Goal: Browse casually

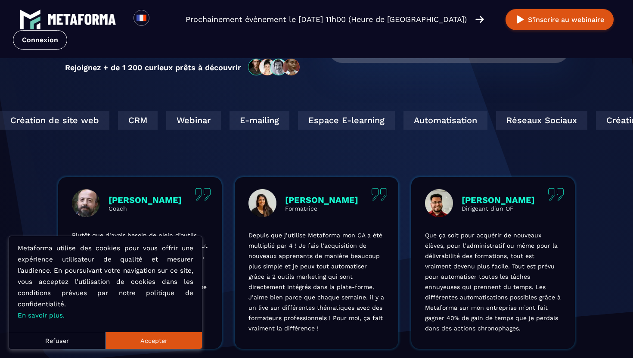
scroll to position [196, 0]
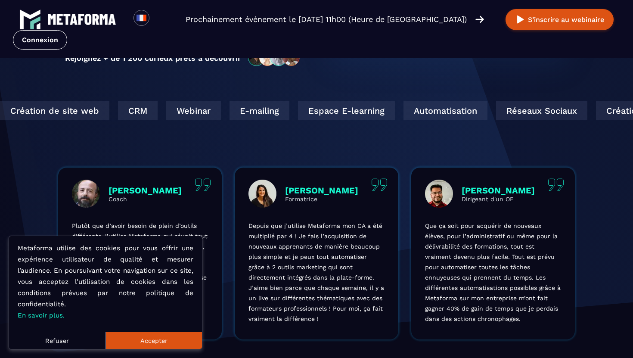
click at [82, 339] on button "Refuser" at bounding box center [57, 340] width 97 height 17
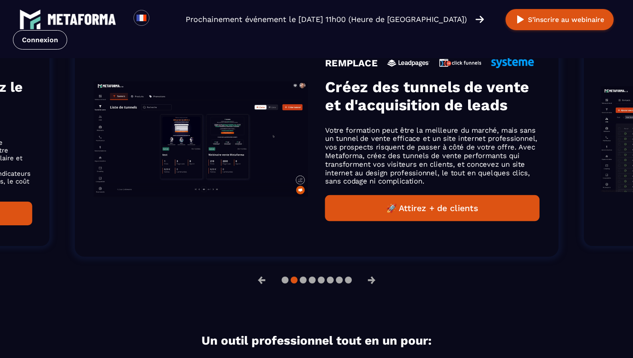
scroll to position [596, 0]
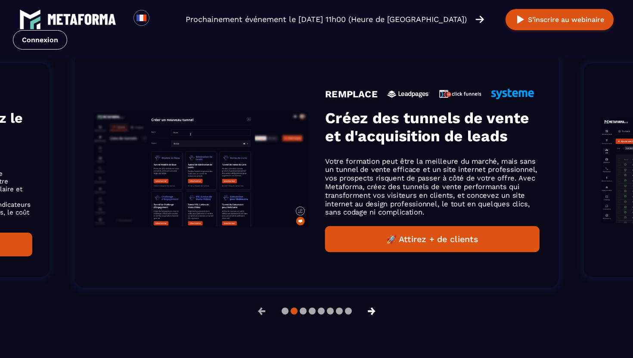
click at [374, 316] on button "→" at bounding box center [372, 311] width 22 height 21
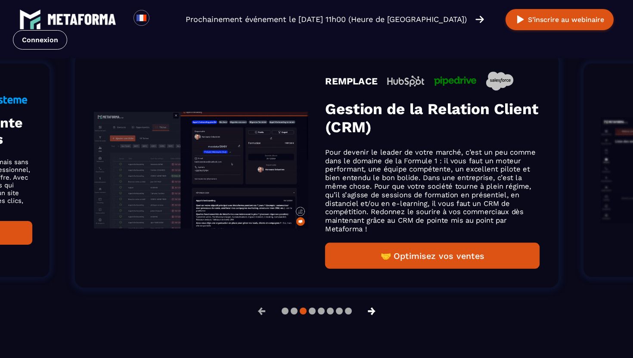
click at [374, 316] on button "→" at bounding box center [372, 311] width 22 height 21
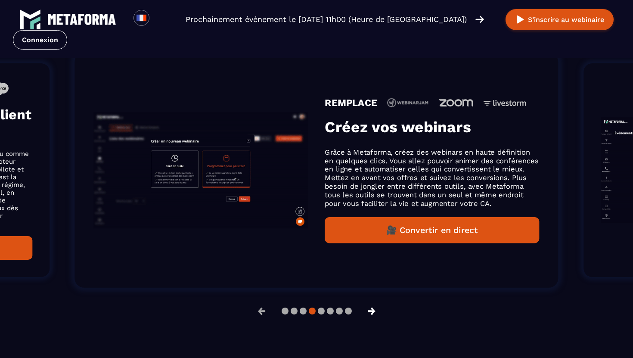
click at [374, 316] on button "→" at bounding box center [372, 311] width 22 height 21
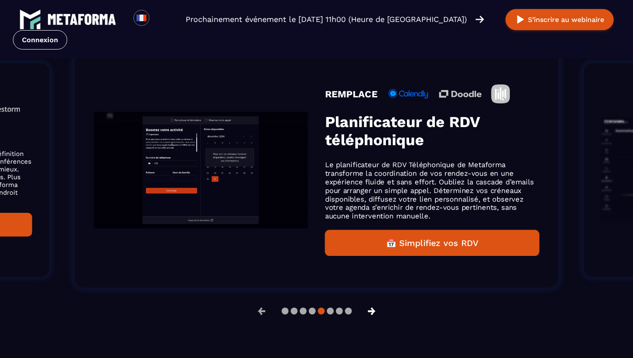
click at [374, 311] on button "→" at bounding box center [372, 311] width 22 height 21
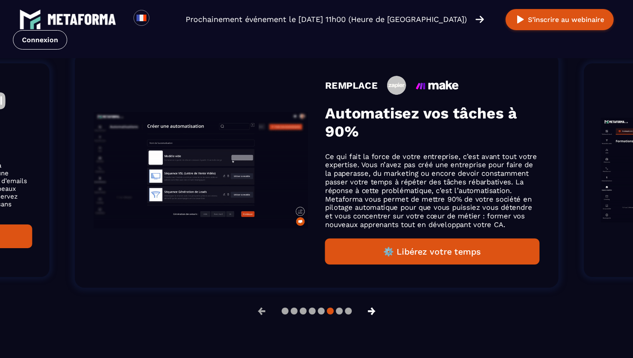
scroll to position [610, 0]
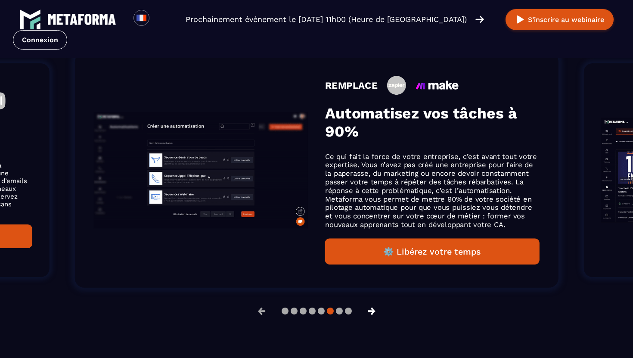
click at [374, 311] on button "→" at bounding box center [372, 311] width 22 height 21
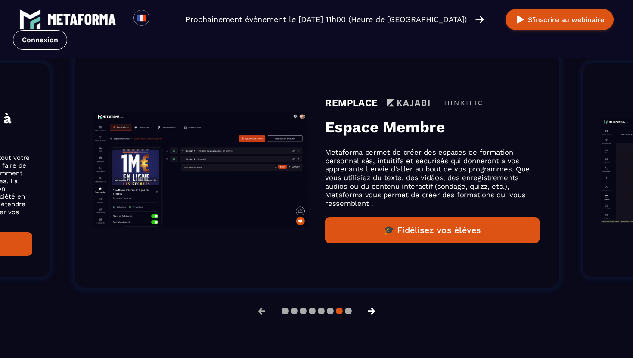
click at [374, 312] on button "→" at bounding box center [372, 311] width 22 height 21
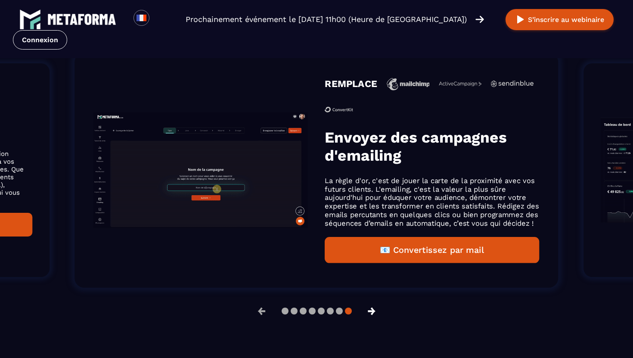
click at [373, 312] on button "→" at bounding box center [372, 311] width 22 height 21
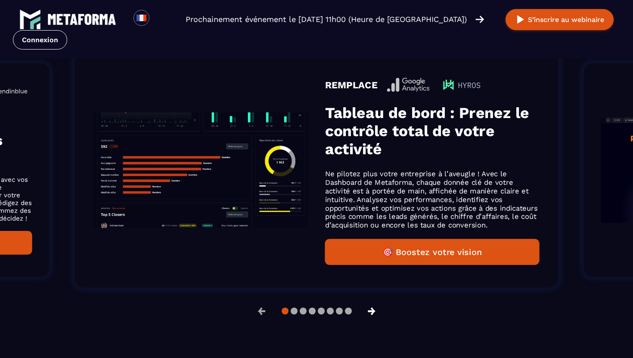
click at [373, 312] on button "→" at bounding box center [372, 311] width 22 height 21
